Goal: Transaction & Acquisition: Subscribe to service/newsletter

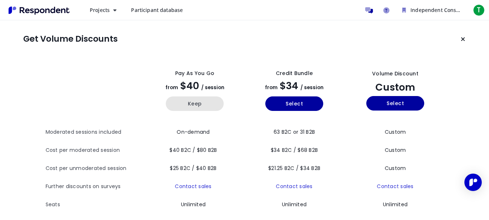
click at [193, 108] on button "Keep" at bounding box center [195, 103] width 58 height 14
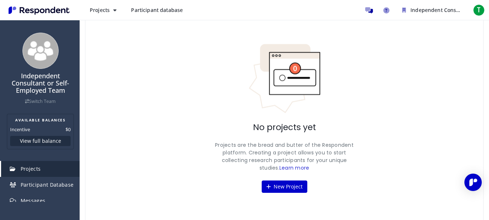
scroll to position [42, 0]
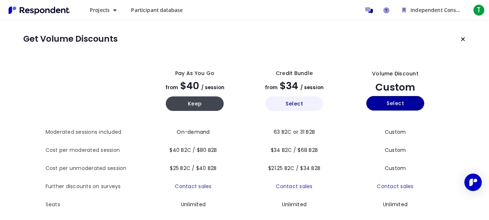
click at [286, 106] on button "Select" at bounding box center [294, 103] width 58 height 14
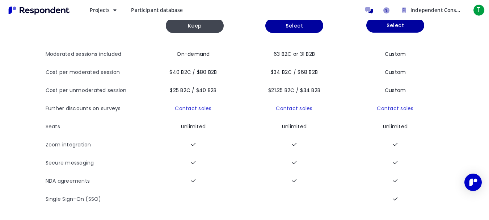
scroll to position [83, 0]
